Goal: Task Accomplishment & Management: Complete application form

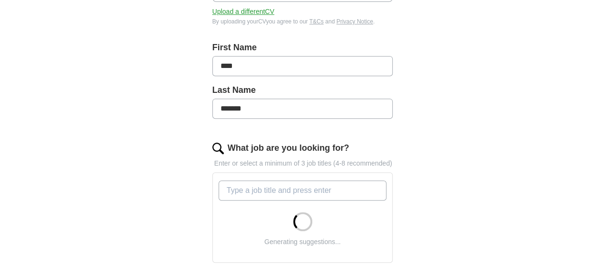
click at [270, 184] on input "What job are you looking for?" at bounding box center [303, 190] width 168 height 20
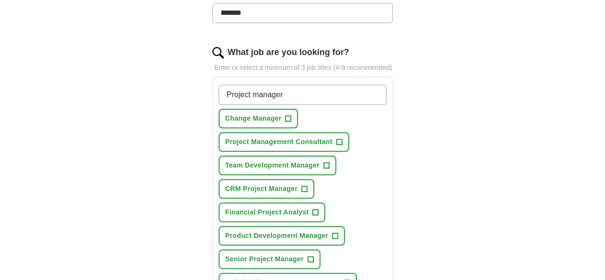
scroll to position [335, 0]
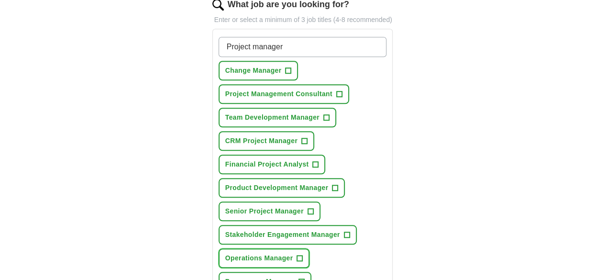
click at [297, 254] on span "+" at bounding box center [300, 258] width 6 height 8
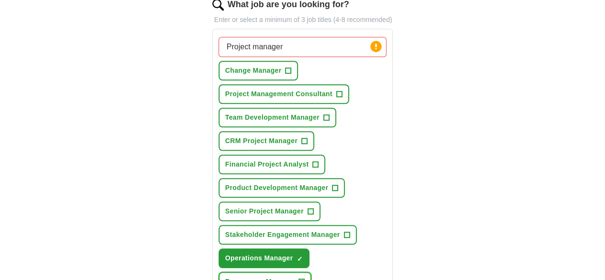
click at [304, 278] on span "+" at bounding box center [301, 282] width 6 height 8
click at [294, 201] on button "Senior Project Manager +" at bounding box center [270, 211] width 102 height 20
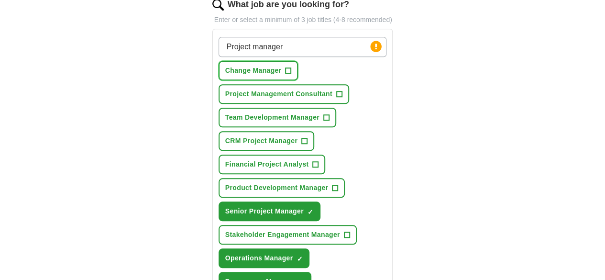
click at [285, 67] on span "+" at bounding box center [288, 71] width 6 height 8
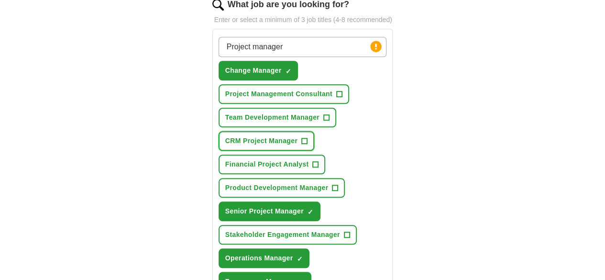
click at [302, 137] on span "+" at bounding box center [305, 141] width 6 height 8
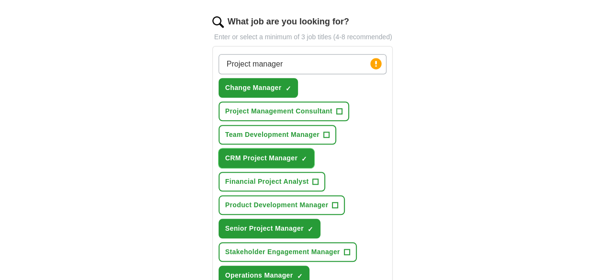
scroll to position [287, 0]
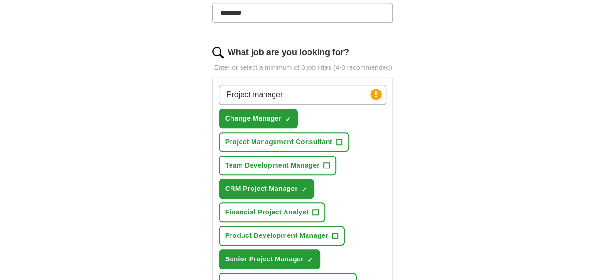
click at [313, 85] on input "Project manager" at bounding box center [303, 95] width 168 height 20
drag, startPoint x: 283, startPoint y: 78, endPoint x: 66, endPoint y: 78, distance: 217.1
click at [66, 78] on div "ApplyIQ Let ApplyIQ do the hard work of searching and applying for jobs. Just t…" at bounding box center [303, 178] width 490 height 873
type input "finance business partner"
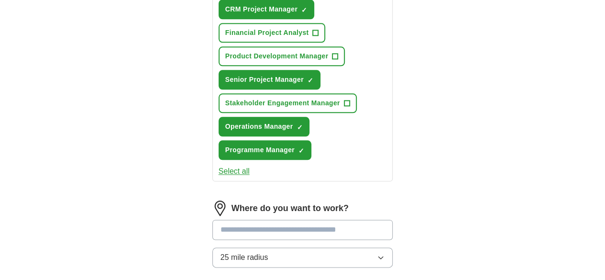
scroll to position [526, 0]
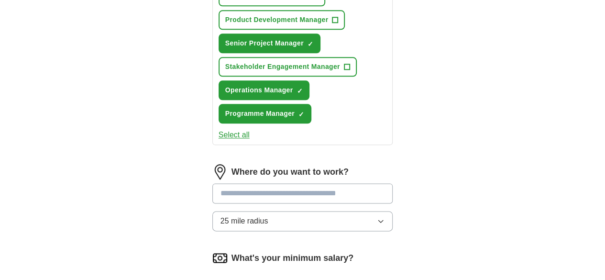
click at [295, 183] on input at bounding box center [302, 193] width 181 height 20
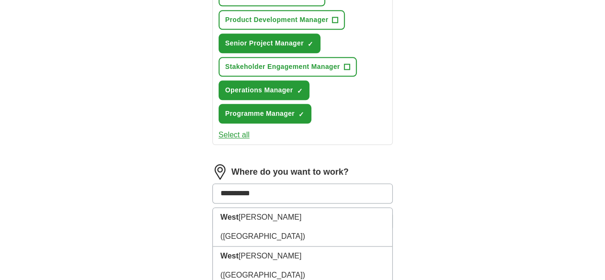
type input "**********"
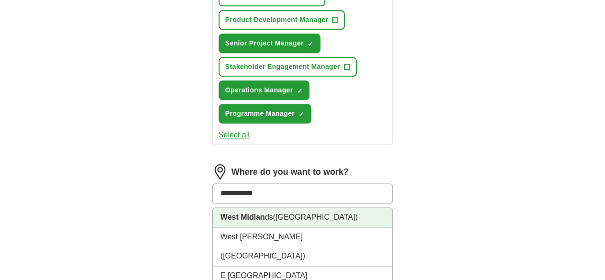
click at [283, 208] on li "West Midlan ds ([GEOGRAPHIC_DATA])" at bounding box center [303, 218] width 180 height 20
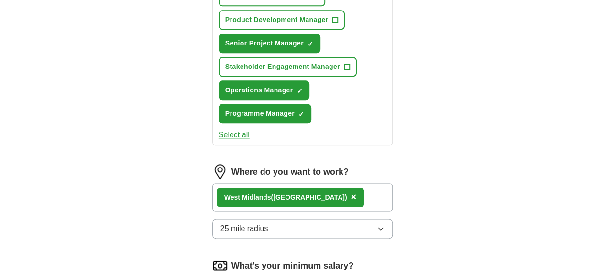
click at [316, 219] on button "25 mile radius" at bounding box center [302, 229] width 181 height 20
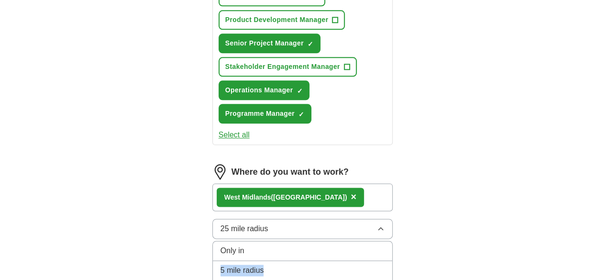
drag, startPoint x: 295, startPoint y: 186, endPoint x: 302, endPoint y: 169, distance: 18.0
click at [302, 245] on div "Only in" at bounding box center [302, 250] width 164 height 11
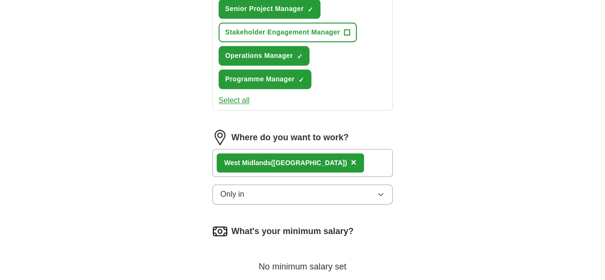
scroll to position [574, 0]
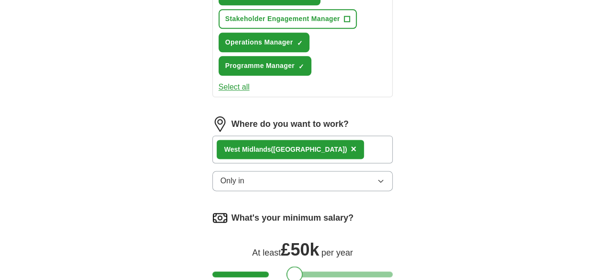
drag, startPoint x: 204, startPoint y: 191, endPoint x: 278, endPoint y: 194, distance: 73.7
click at [286, 266] on div at bounding box center [294, 274] width 16 height 16
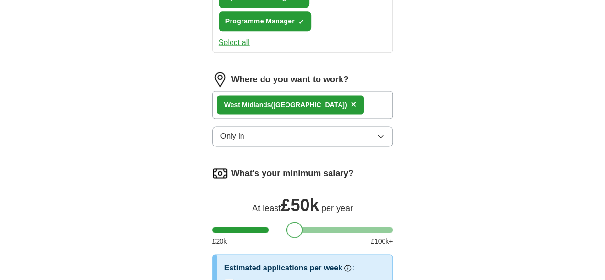
scroll to position [669, 0]
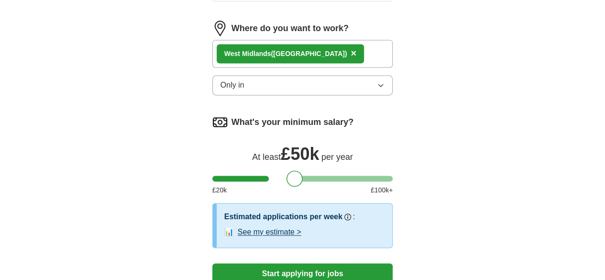
click at [267, 226] on button "See my estimate >" at bounding box center [270, 231] width 64 height 11
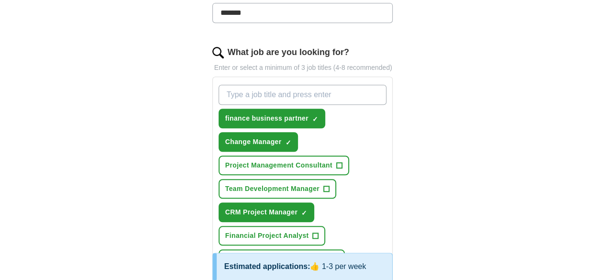
scroll to position [335, 0]
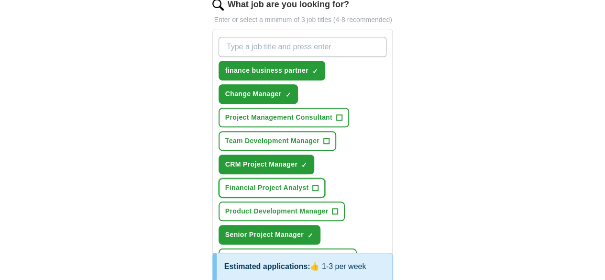
click at [318, 184] on span "+" at bounding box center [316, 188] width 6 height 8
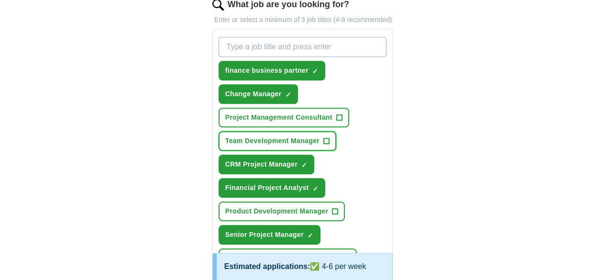
click at [323, 137] on span "+" at bounding box center [326, 141] width 6 height 8
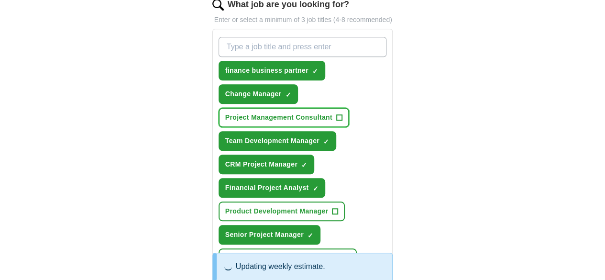
click at [336, 114] on span "+" at bounding box center [339, 118] width 6 height 8
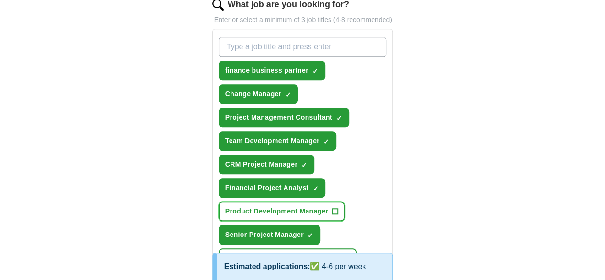
click at [332, 208] on span "+" at bounding box center [335, 212] width 6 height 8
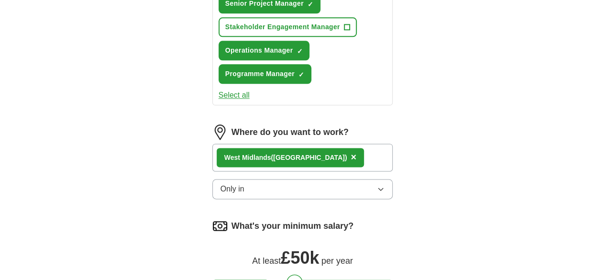
scroll to position [669, 0]
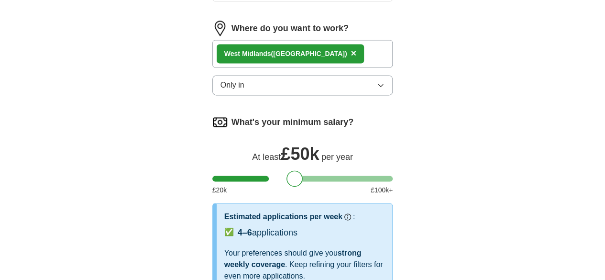
select select "**"
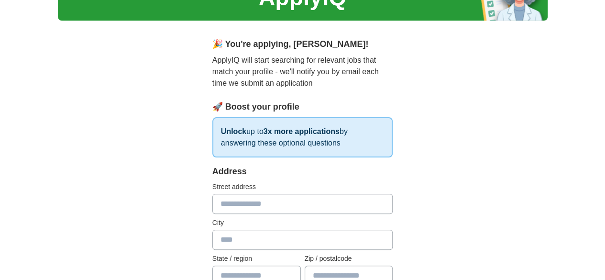
scroll to position [96, 0]
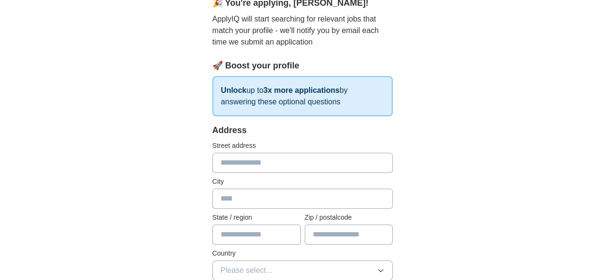
click at [212, 163] on input "text" at bounding box center [302, 163] width 181 height 20
type input "**********"
type input "*********"
type input "**********"
type input "*******"
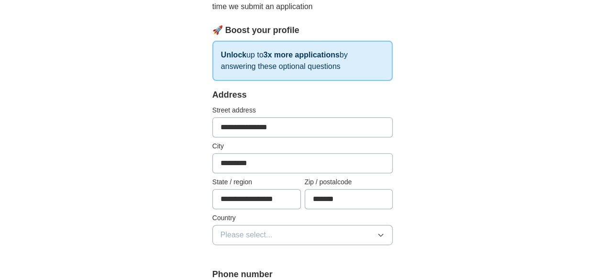
scroll to position [191, 0]
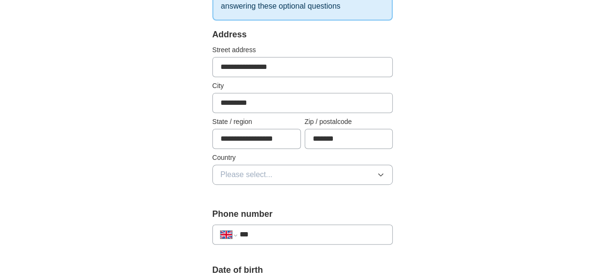
click at [274, 175] on button "Please select..." at bounding box center [302, 174] width 181 height 20
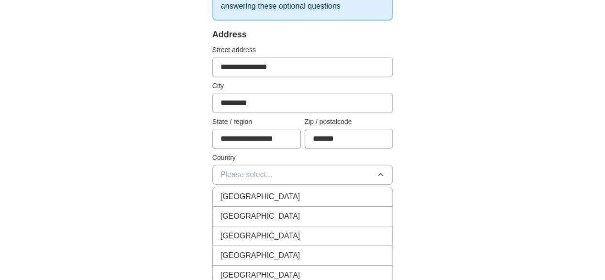
click at [271, 196] on div "[GEOGRAPHIC_DATA]" at bounding box center [302, 196] width 164 height 11
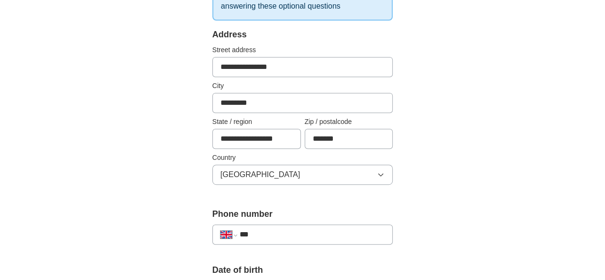
scroll to position [287, 0]
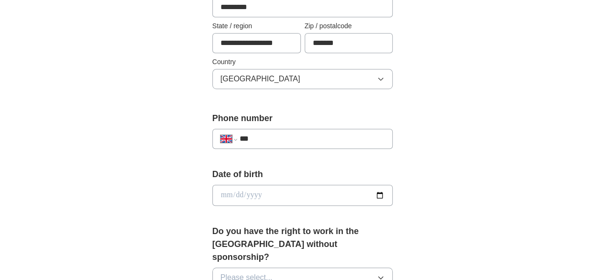
click at [266, 138] on input "***" at bounding box center [312, 138] width 145 height 11
type input "**********"
click at [243, 195] on input "date" at bounding box center [302, 195] width 181 height 21
type input "**********"
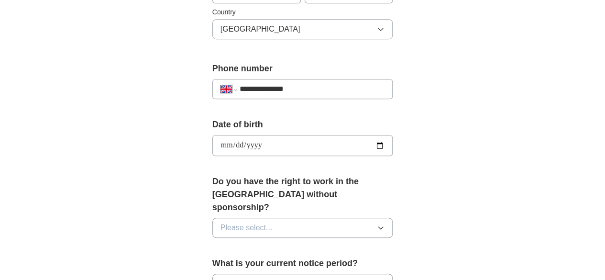
scroll to position [383, 0]
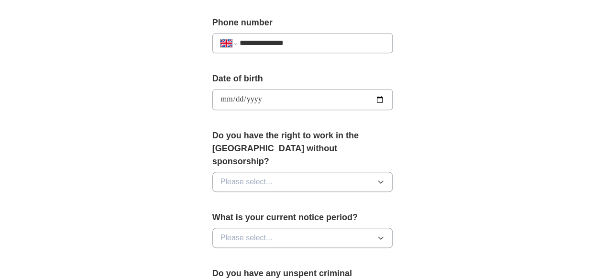
click at [278, 172] on button "Please select..." at bounding box center [302, 182] width 181 height 20
click at [274, 198] on div "Yes" at bounding box center [302, 203] width 164 height 11
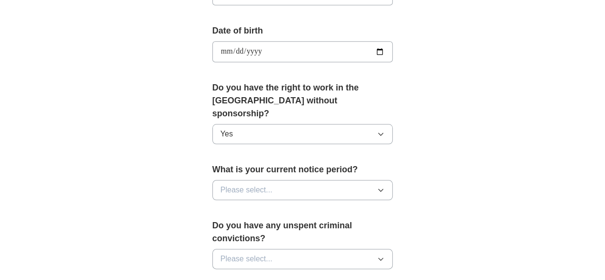
click at [274, 180] on button "Please select..." at bounding box center [302, 190] width 181 height 20
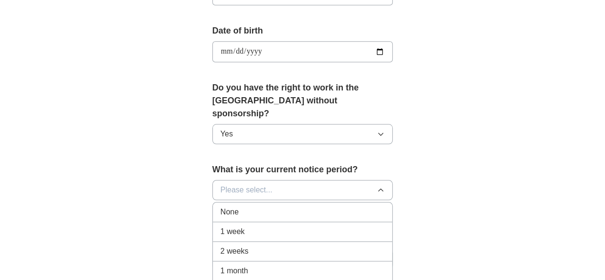
click at [257, 265] on div "1 month" at bounding box center [302, 270] width 164 height 11
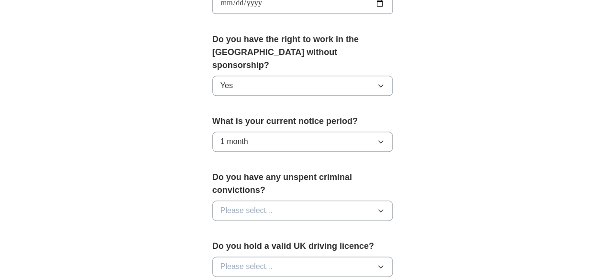
scroll to position [526, 0]
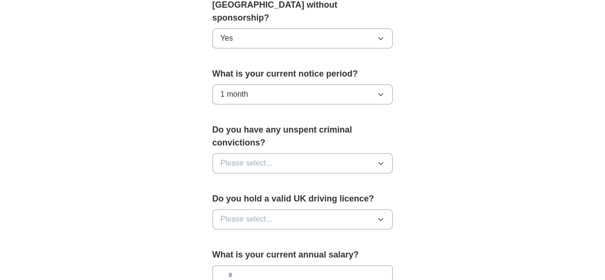
click at [373, 153] on button "Please select..." at bounding box center [302, 163] width 181 height 20
click at [317, 199] on div "No" at bounding box center [302, 204] width 164 height 11
click at [312, 209] on button "Please select..." at bounding box center [302, 219] width 181 height 20
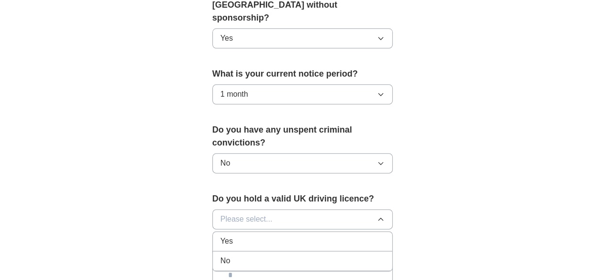
click at [289, 235] on div "Yes" at bounding box center [302, 240] width 164 height 11
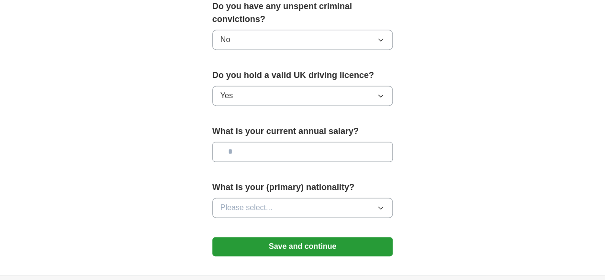
scroll to position [717, 0]
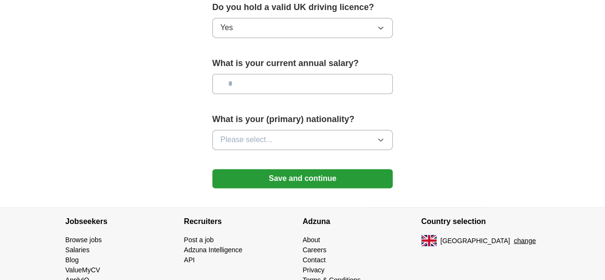
click at [320, 130] on button "Please select..." at bounding box center [302, 140] width 181 height 20
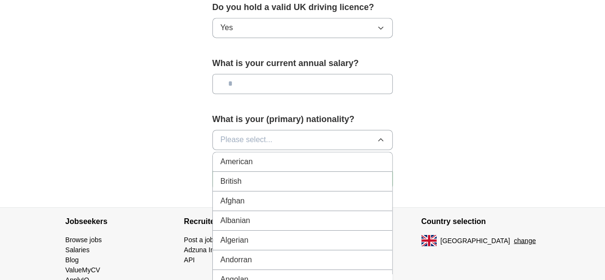
click at [275, 175] on div "British" at bounding box center [302, 180] width 164 height 11
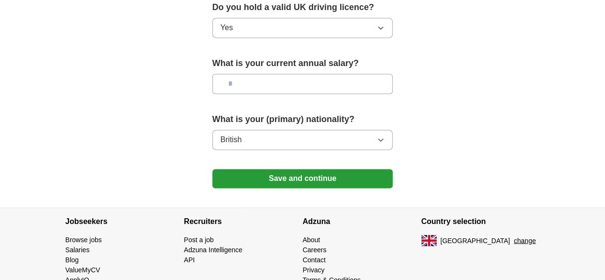
click at [329, 169] on button "Save and continue" at bounding box center [302, 178] width 181 height 19
